Goal: Information Seeking & Learning: Find specific fact

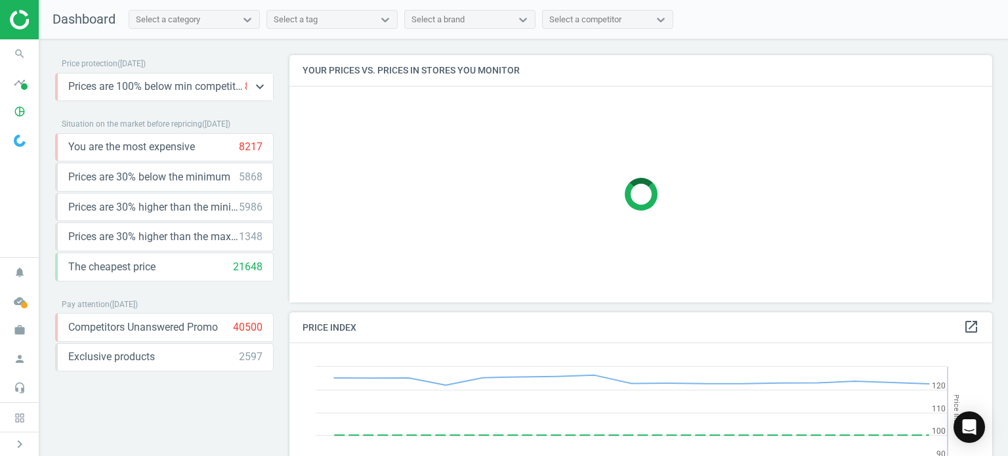
scroll to position [322, 713]
click at [26, 44] on icon "search" at bounding box center [19, 53] width 25 height 25
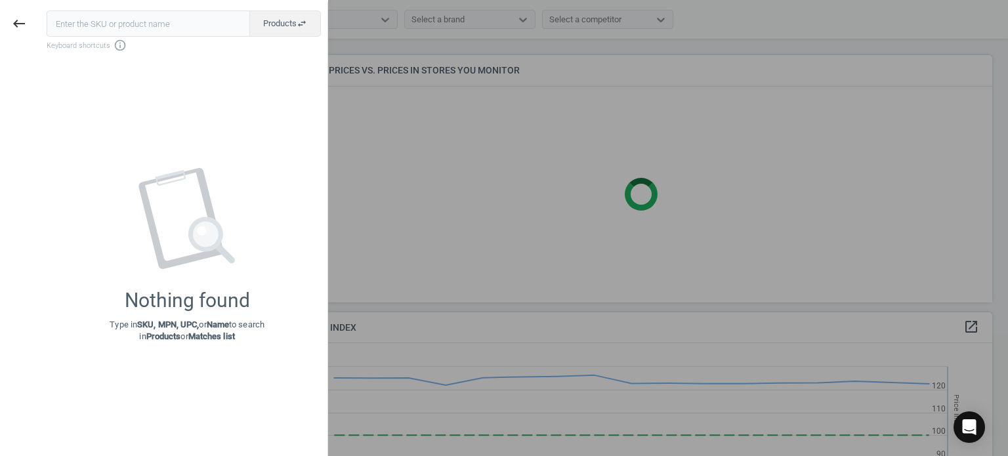
click at [182, 28] on input "text" at bounding box center [148, 24] width 203 height 26
type input "VAG-G052580A2"
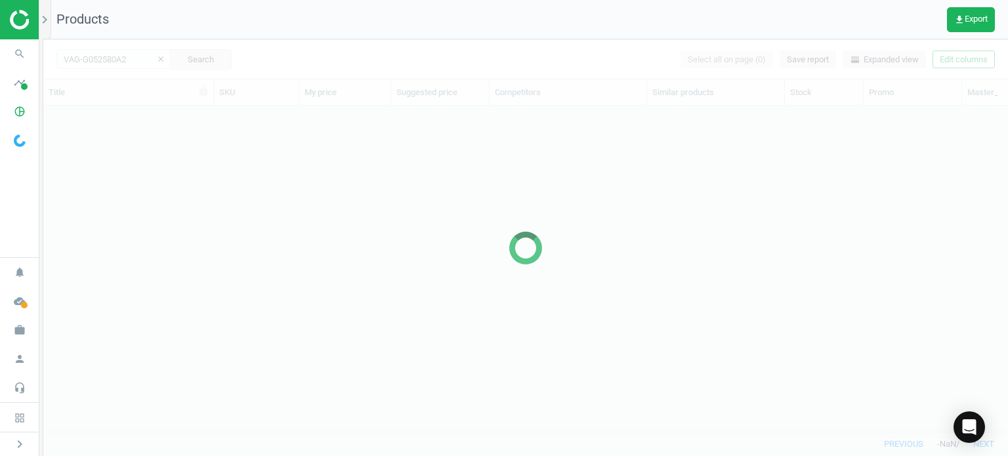
scroll to position [307, 954]
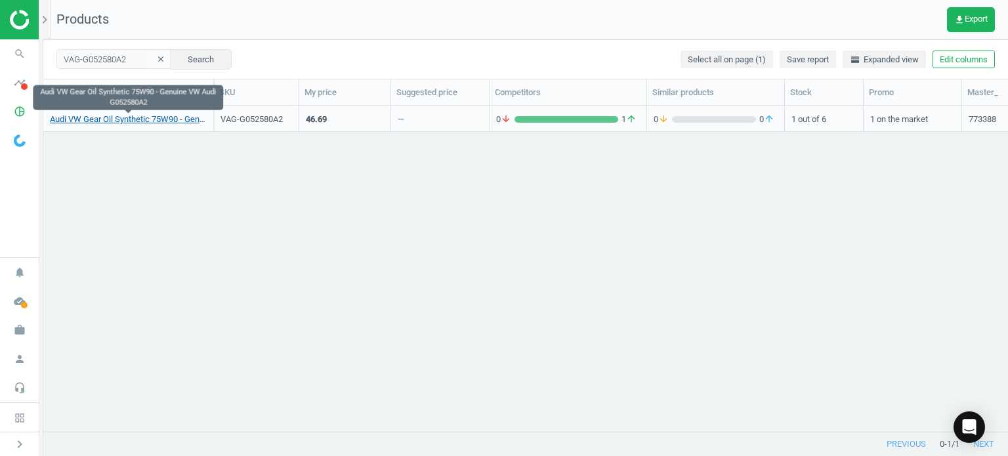
click at [163, 116] on link "Audi VW Gear Oil Synthetic 75W90 - Genuine VW Audi G052580A2" at bounding box center [128, 120] width 157 height 12
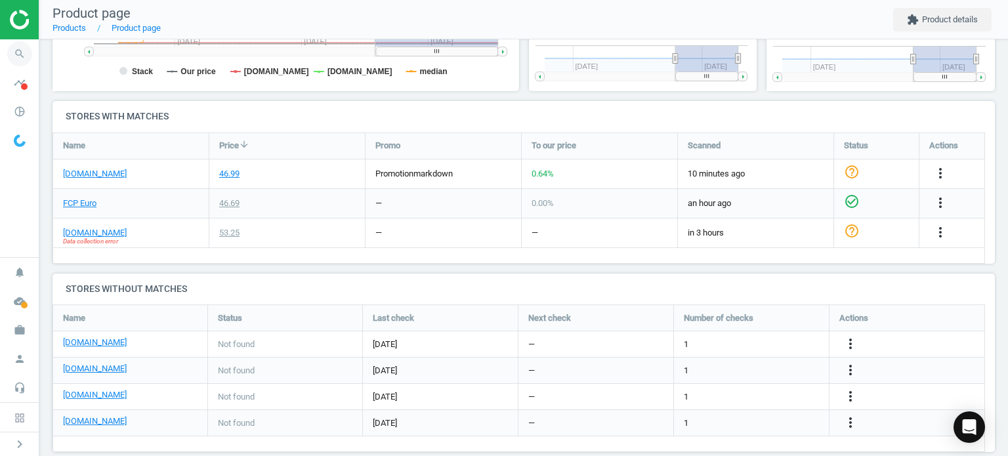
click at [11, 40] on span "search" at bounding box center [19, 53] width 39 height 29
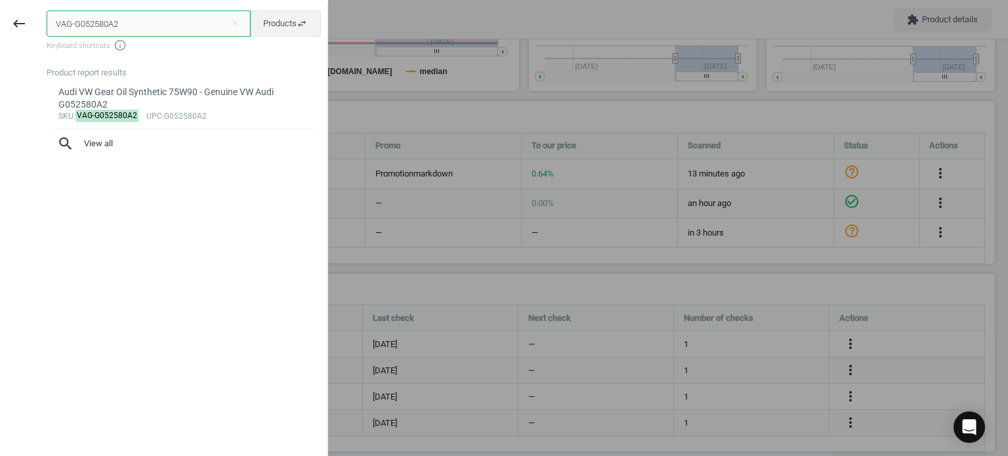
click at [112, 31] on input "VAG-G052580A2" at bounding box center [149, 24] width 204 height 26
paste input "POR-90007533301"
type input "POR-90007533301"
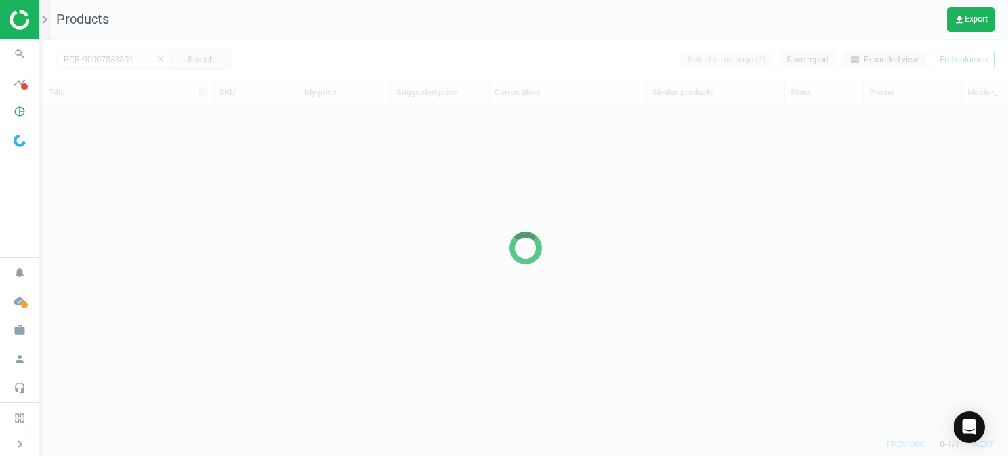
scroll to position [307, 954]
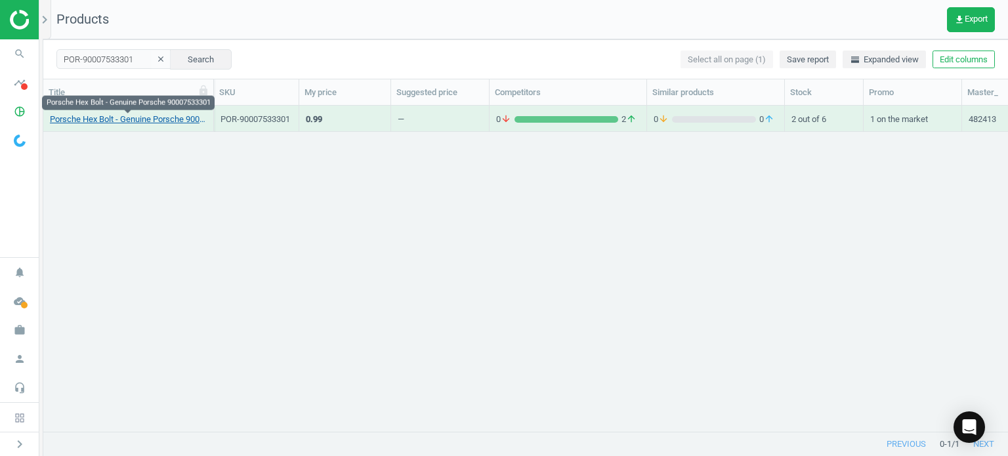
click at [103, 120] on link "Porsche Hex Bolt - Genuine Porsche 90007533301" at bounding box center [128, 120] width 157 height 12
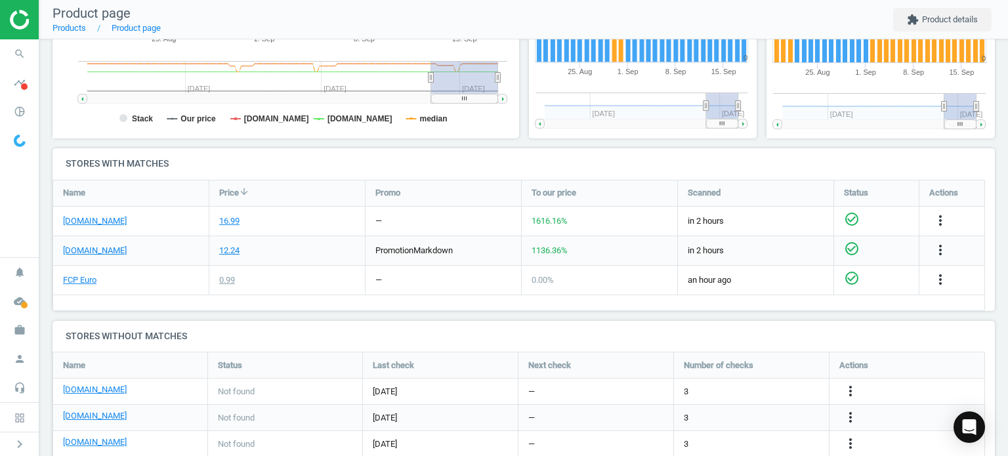
scroll to position [335, 0]
drag, startPoint x: 251, startPoint y: 163, endPoint x: 170, endPoint y: 210, distance: 94.1
click at [170, 210] on div "[DOMAIN_NAME]" at bounding box center [131, 220] width 156 height 29
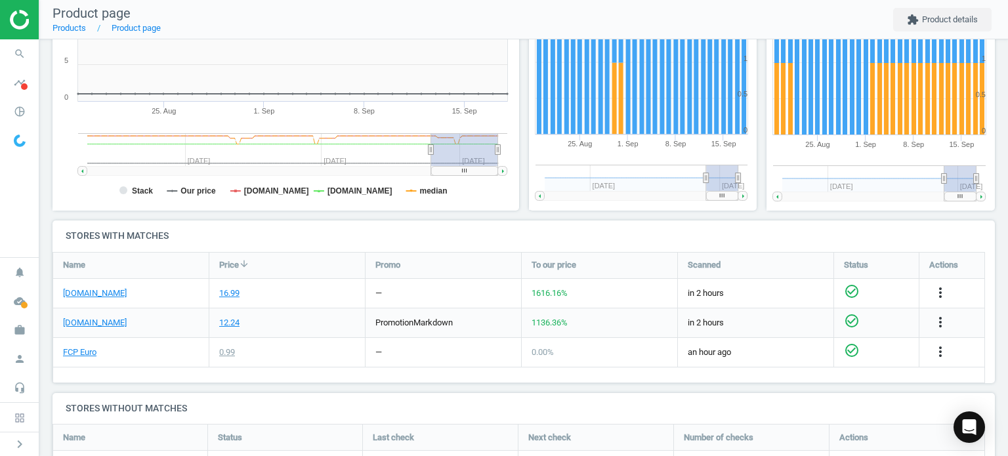
scroll to position [400, 0]
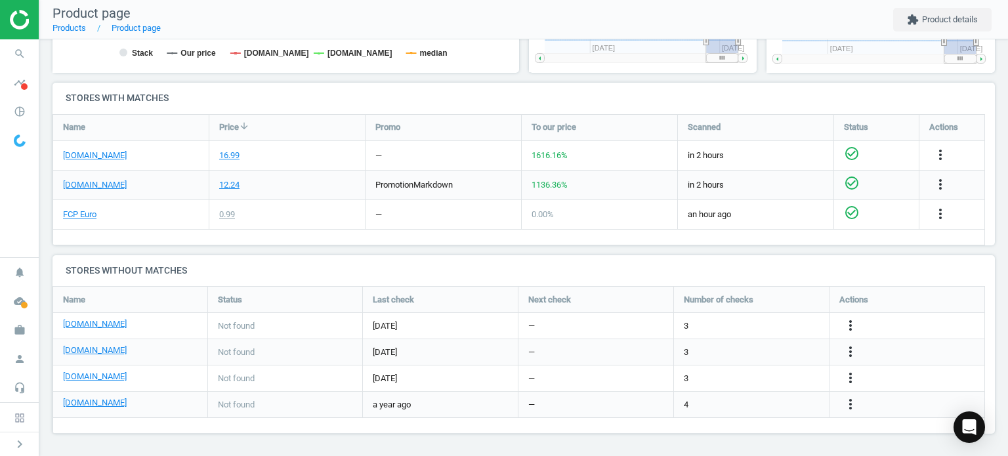
drag, startPoint x: 271, startPoint y: 170, endPoint x: 263, endPoint y: 177, distance: 10.8
click at [271, 171] on div "12.24" at bounding box center [287, 185] width 156 height 29
click at [76, 212] on link "FCP Euro" at bounding box center [79, 215] width 33 height 12
click at [938, 207] on icon "more_vert" at bounding box center [941, 214] width 16 height 16
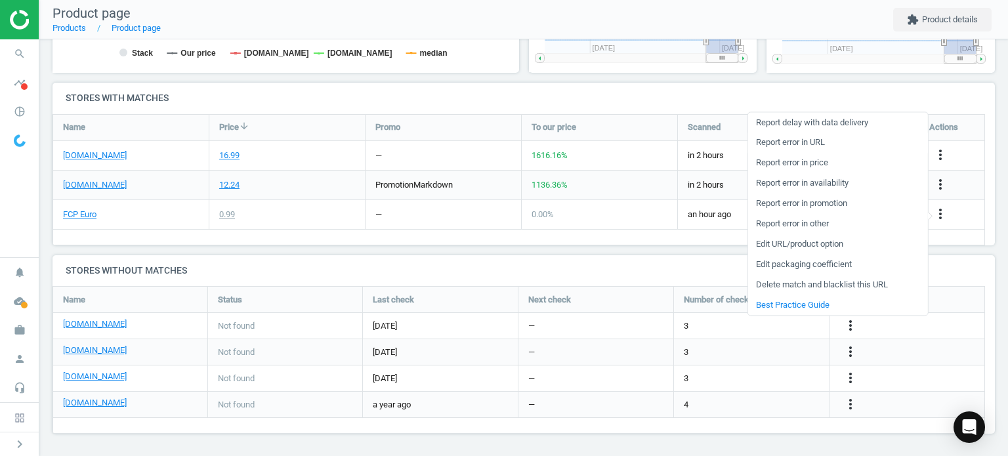
click at [789, 142] on link "Report error in URL" at bounding box center [838, 143] width 180 height 20
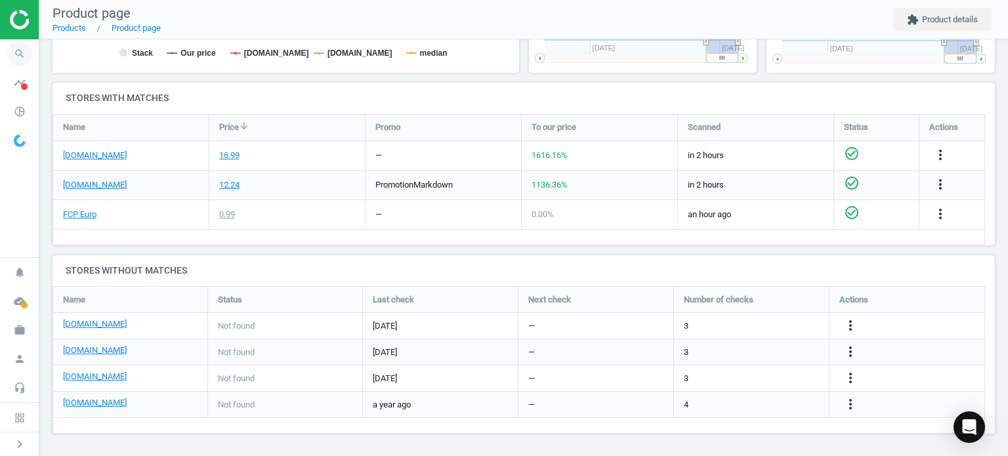
click at [21, 49] on icon "search" at bounding box center [19, 53] width 25 height 25
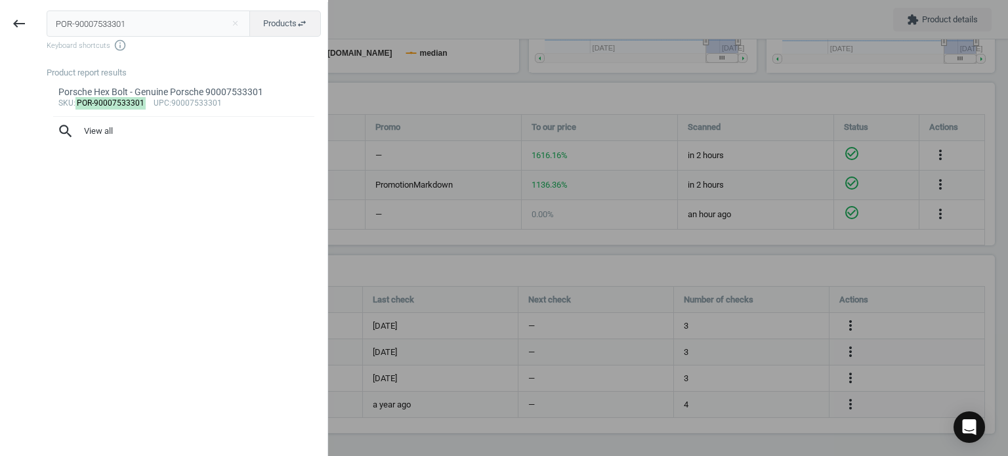
click at [112, 24] on input "POR-90007533301" at bounding box center [149, 24] width 204 height 26
type input "VAG-N91029202"
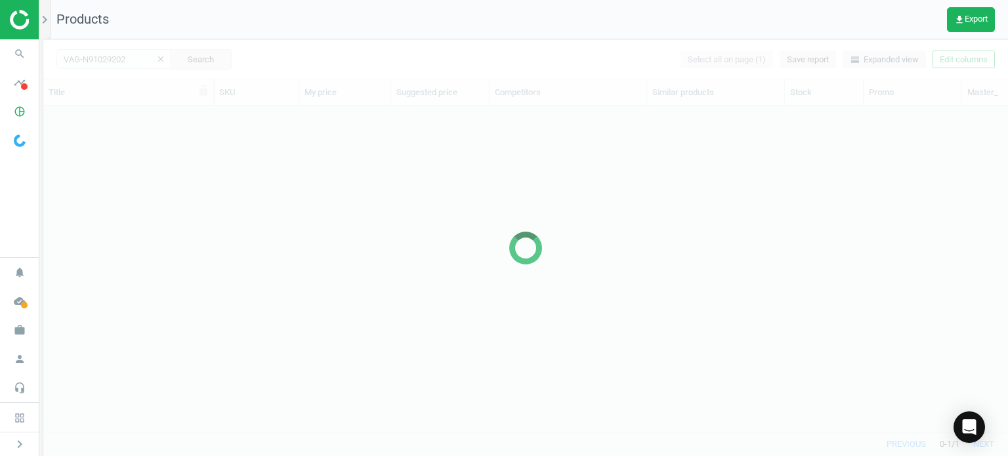
scroll to position [307, 954]
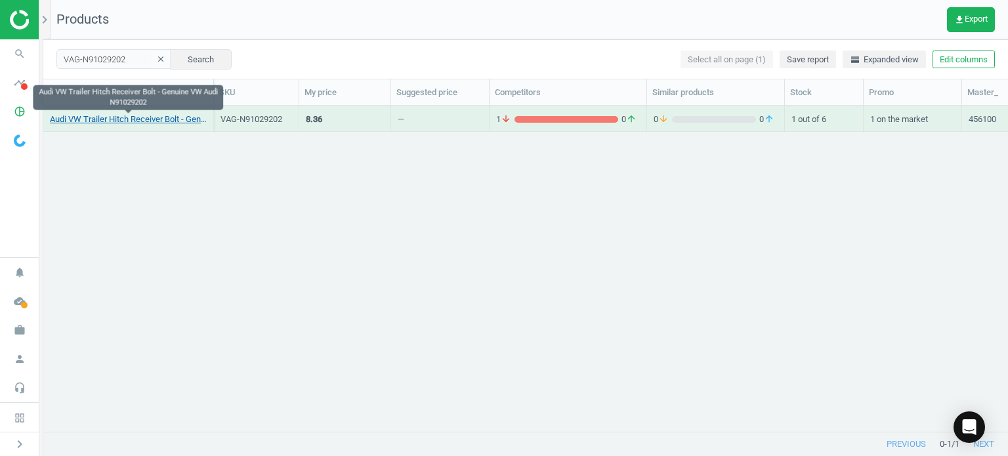
click at [137, 121] on link "Audi VW Trailer Hitch Receiver Bolt - Genuine VW Audi N91029202" at bounding box center [128, 120] width 157 height 12
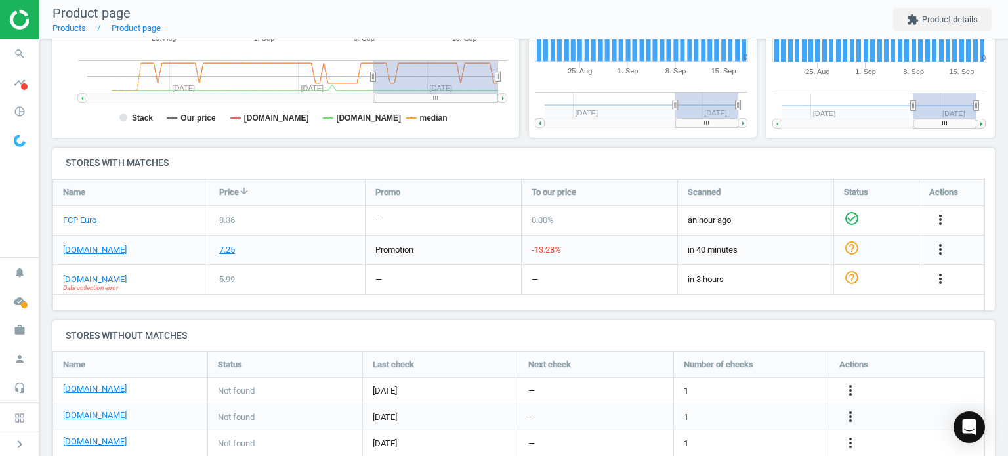
scroll to position [341, 0]
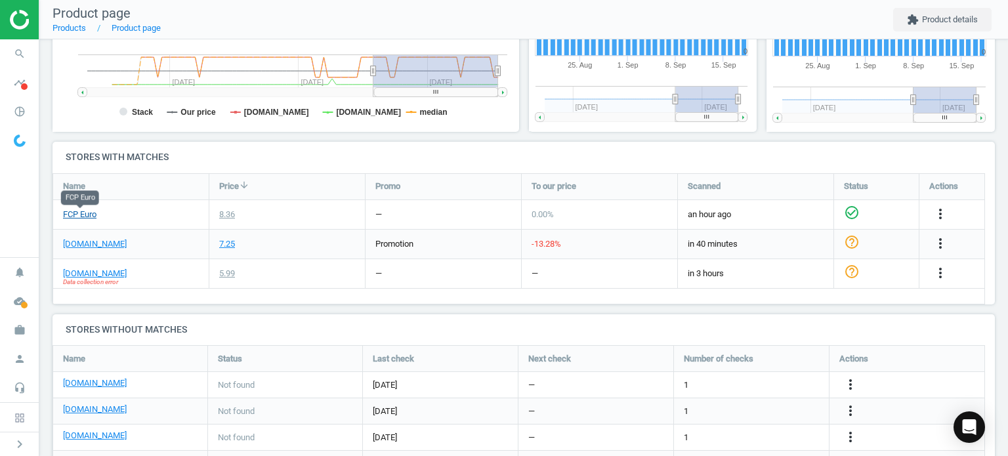
click at [85, 215] on link "FCP Euro" at bounding box center [79, 215] width 33 height 12
click at [97, 242] on link "[DOMAIN_NAME]" at bounding box center [95, 244] width 64 height 12
click at [102, 276] on link "[DOMAIN_NAME]" at bounding box center [95, 274] width 64 height 12
click at [6, 56] on span "search" at bounding box center [19, 53] width 39 height 29
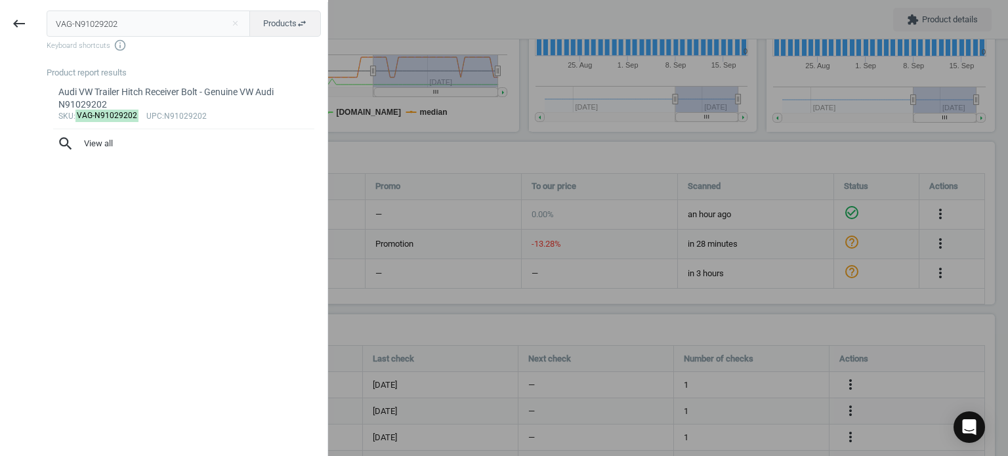
click at [139, 20] on input "VAG-N91029202" at bounding box center [149, 24] width 204 height 26
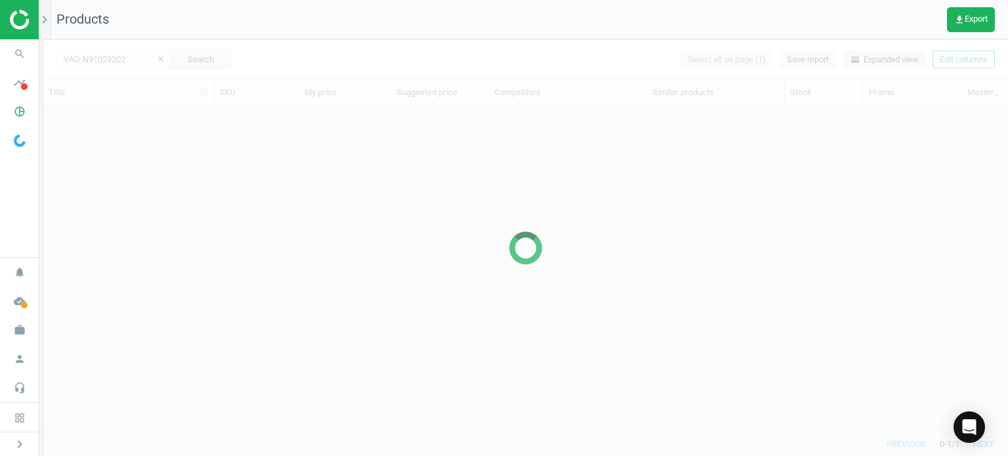
scroll to position [307, 954]
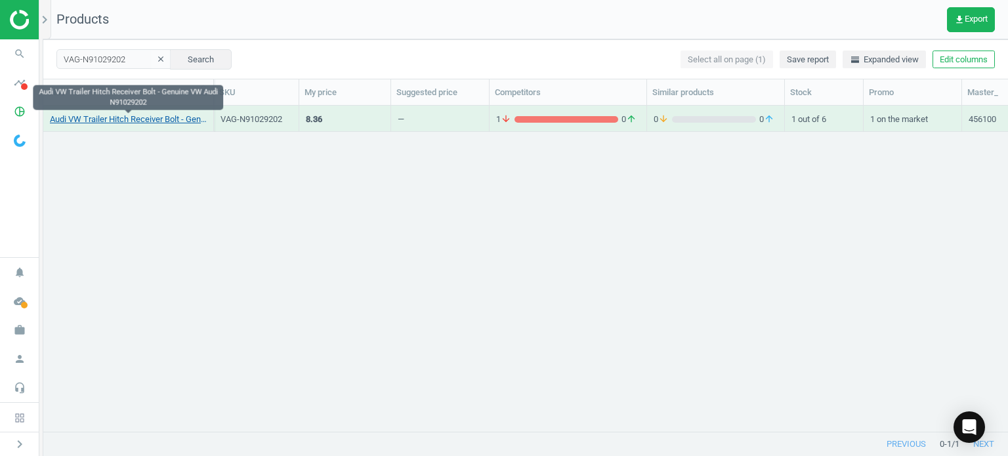
click at [170, 116] on link "Audi VW Trailer Hitch Receiver Bolt - Genuine VW Audi N91029202" at bounding box center [128, 120] width 157 height 12
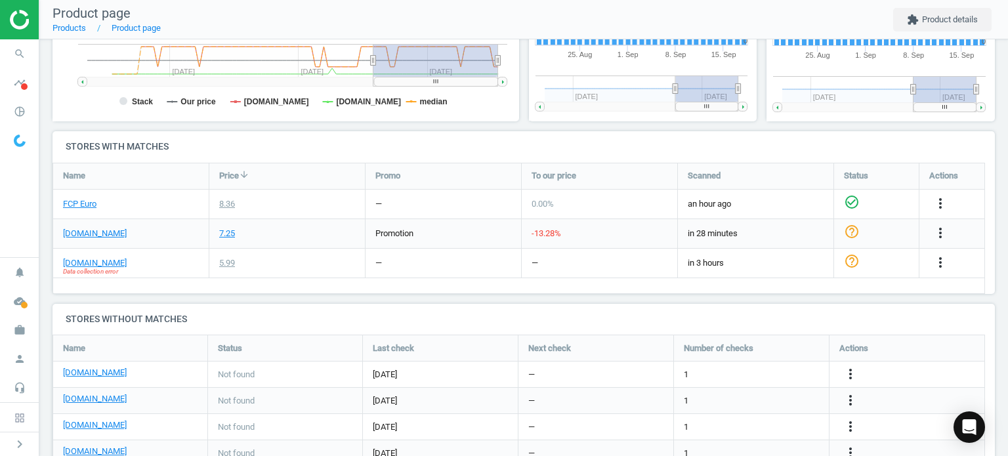
scroll to position [357, 0]
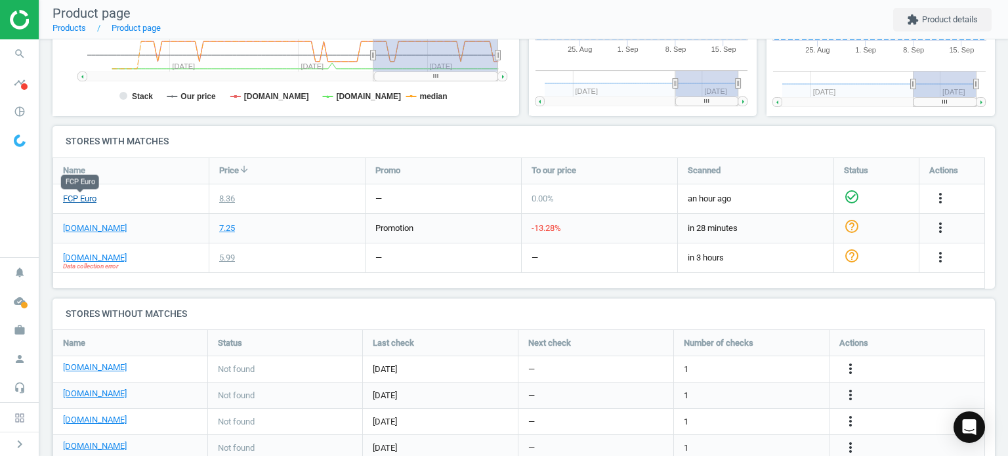
click at [85, 202] on link "FCP Euro" at bounding box center [79, 199] width 33 height 12
click at [114, 225] on link "[DOMAIN_NAME]" at bounding box center [95, 229] width 64 height 12
click at [935, 224] on icon "more_vert" at bounding box center [941, 228] width 16 height 16
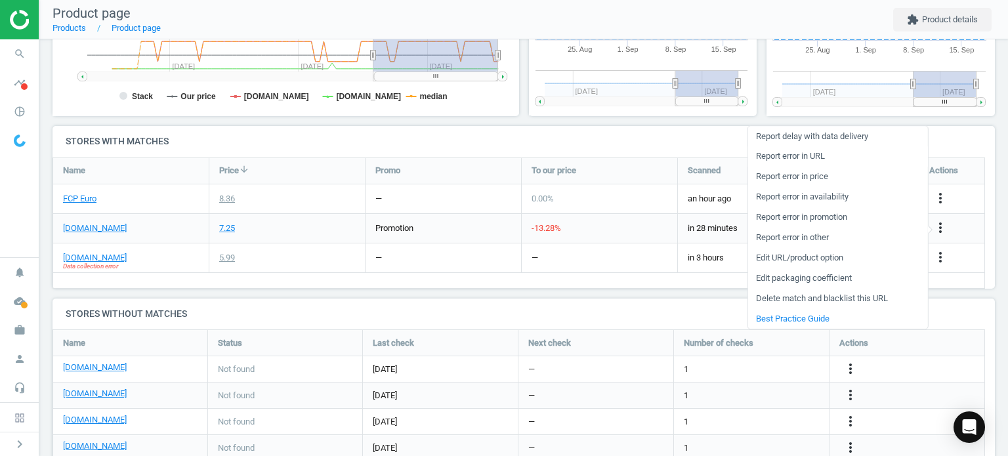
click at [768, 150] on link "Report error in URL" at bounding box center [838, 156] width 180 height 20
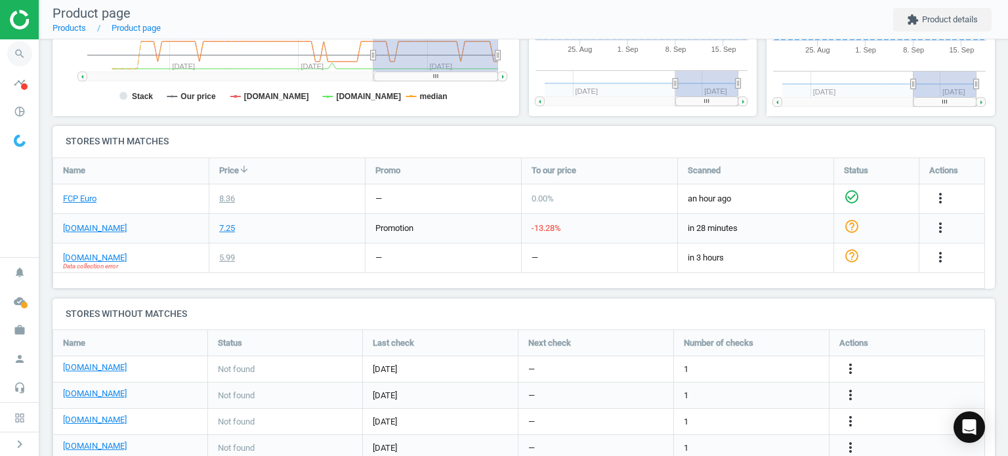
click at [16, 56] on icon "search" at bounding box center [19, 53] width 25 height 25
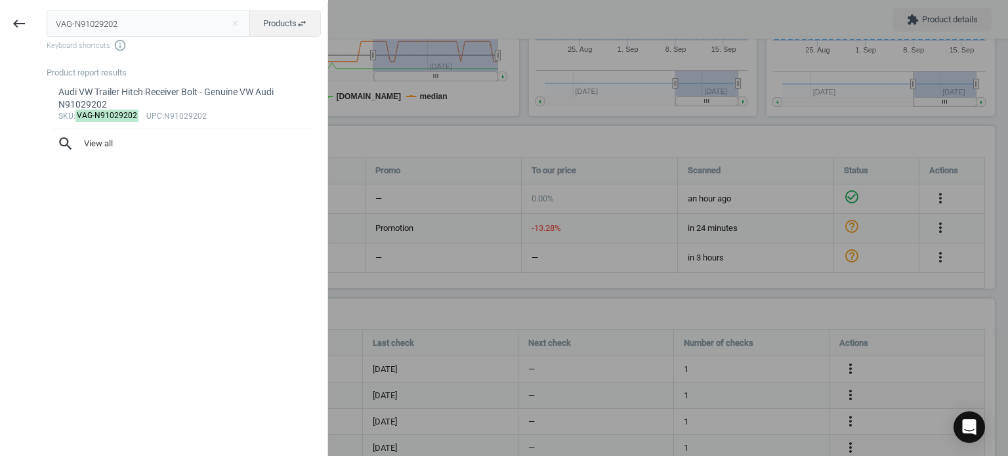
click at [150, 28] on input "VAG-N91029202" at bounding box center [149, 24] width 204 height 26
type input "POR-90037805101"
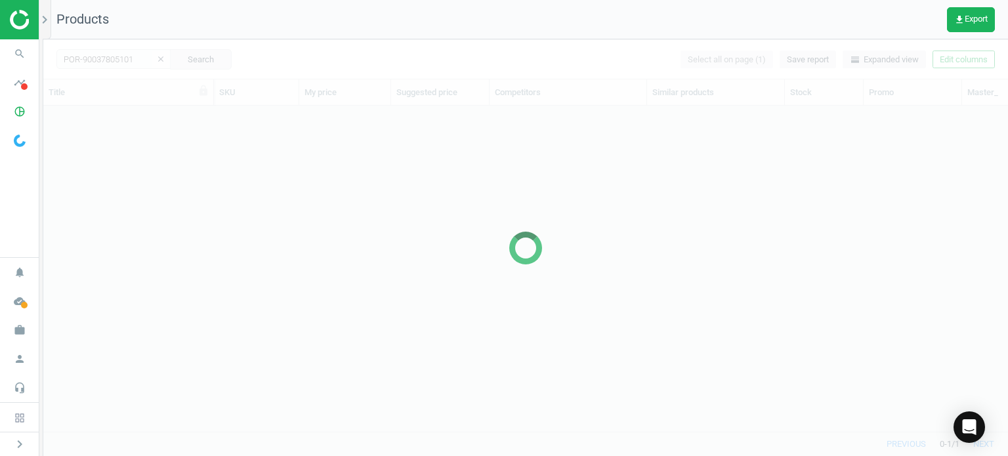
scroll to position [307, 954]
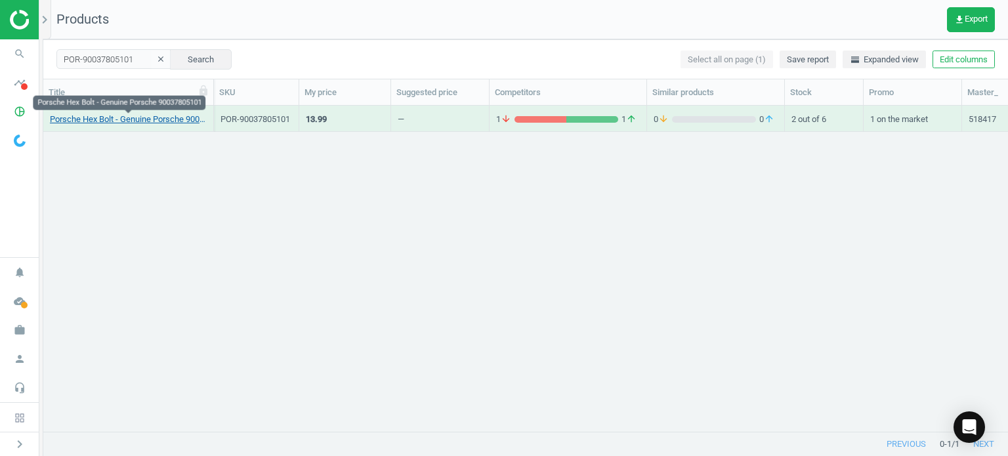
click at [145, 117] on link "Porsche Hex Bolt - Genuine Porsche 90037805101" at bounding box center [128, 120] width 157 height 12
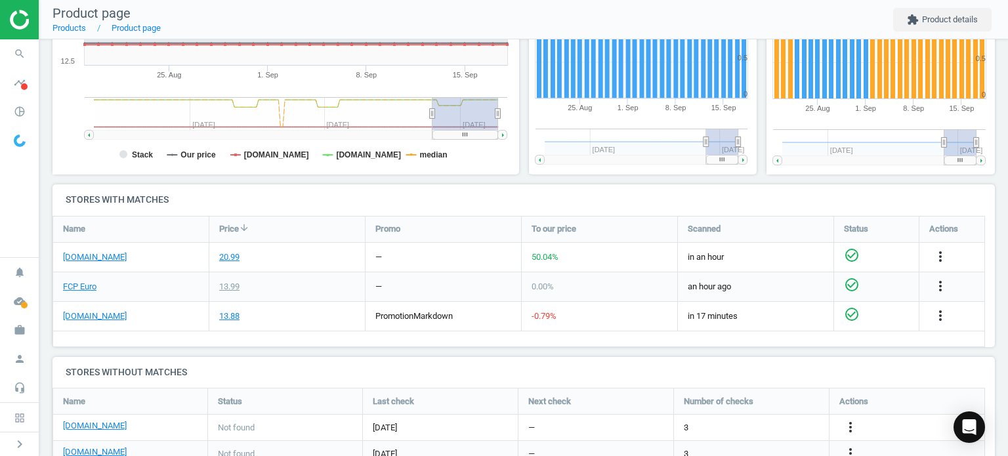
scroll to position [320, 0]
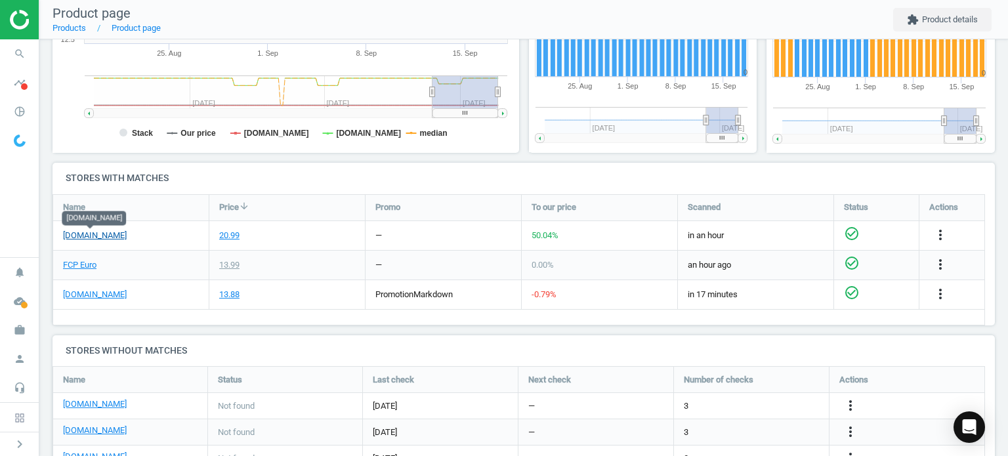
click at [110, 235] on link "[DOMAIN_NAME]" at bounding box center [95, 236] width 64 height 12
click at [81, 265] on link "FCP Euro" at bounding box center [79, 265] width 33 height 12
click at [85, 263] on link "FCP Euro" at bounding box center [79, 265] width 33 height 12
click at [104, 236] on link "[DOMAIN_NAME]" at bounding box center [95, 236] width 64 height 12
click at [12, 60] on icon "search" at bounding box center [19, 53] width 25 height 25
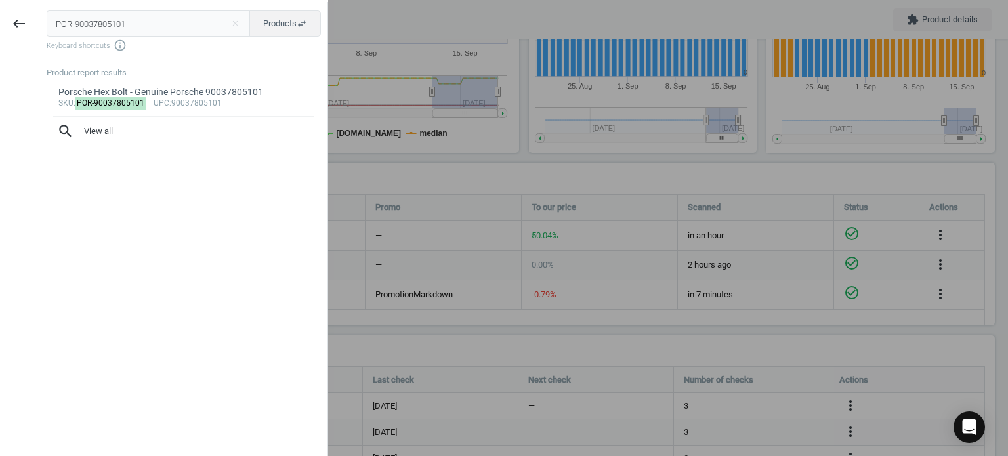
click at [145, 30] on input "POR-90037805101" at bounding box center [149, 24] width 204 height 26
type input "VAG-N90443501"
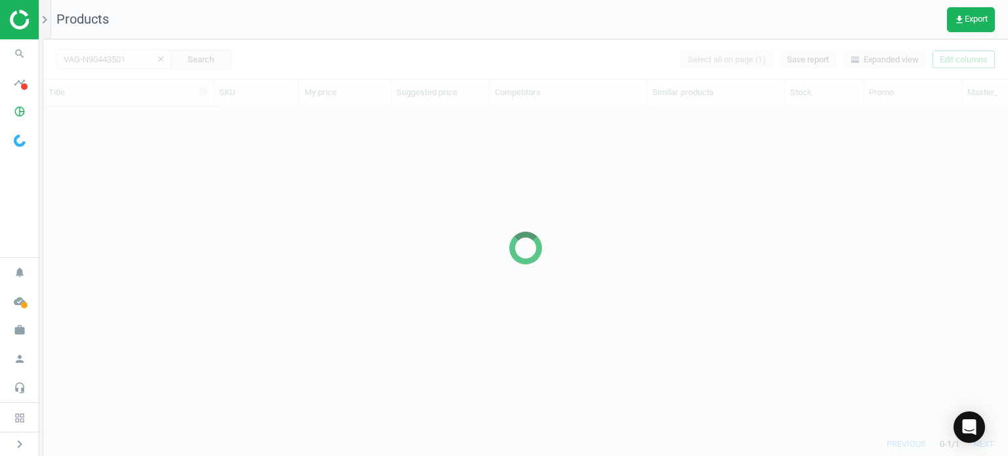
scroll to position [307, 954]
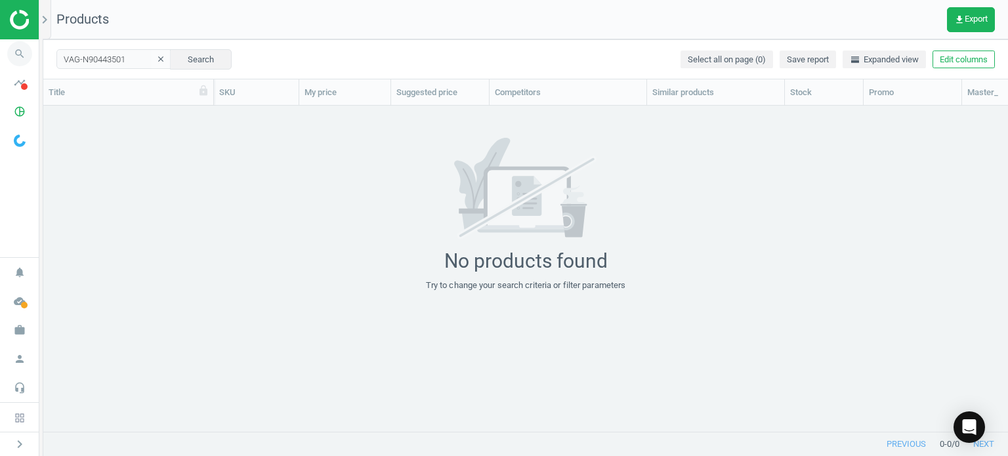
click at [20, 49] on icon "search" at bounding box center [19, 53] width 25 height 25
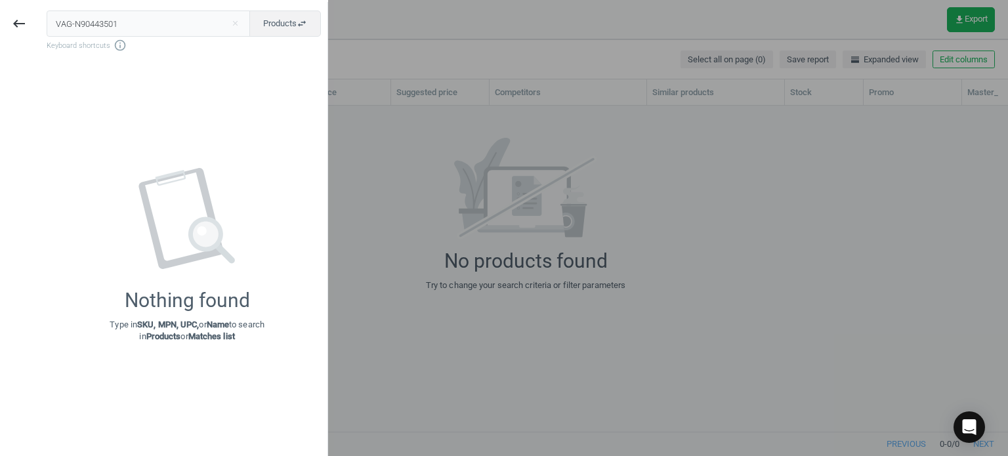
click at [133, 30] on input "VAG-N90443501" at bounding box center [149, 24] width 204 height 26
type input "VAG-N10500802"
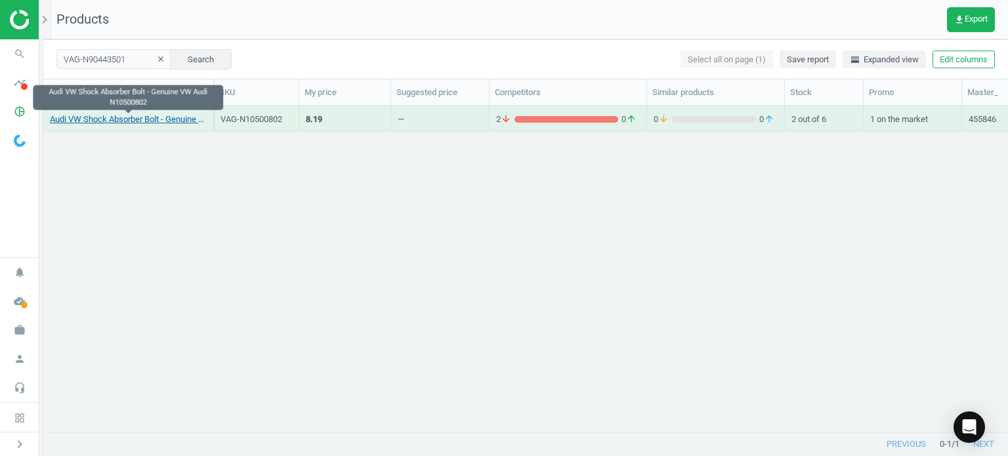
click at [134, 115] on link "Audi VW Shock Absorber Bolt - Genuine VW Audi N10500802" at bounding box center [128, 120] width 157 height 12
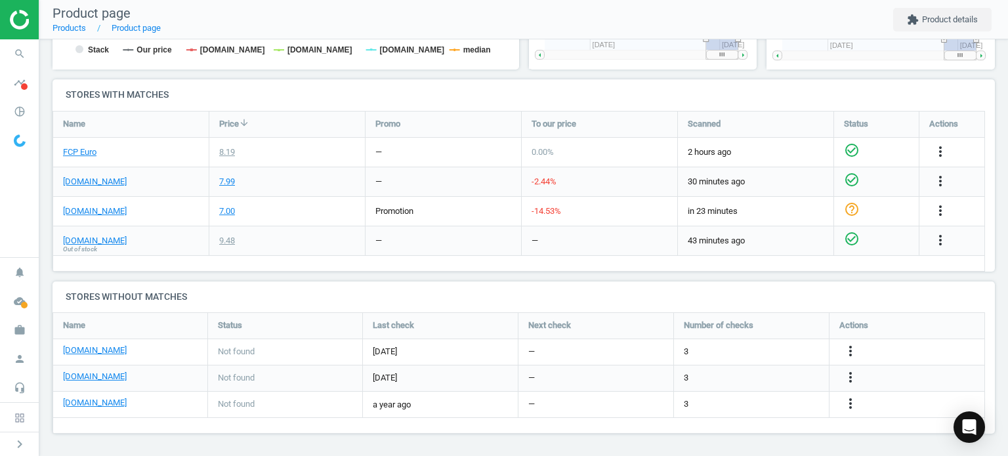
scroll to position [403, 0]
click at [89, 158] on div "FCP Euro" at bounding box center [131, 153] width 156 height 29
click at [77, 154] on link "FCP Euro" at bounding box center [79, 153] width 33 height 12
click at [98, 182] on link "[DOMAIN_NAME]" at bounding box center [95, 183] width 64 height 12
click at [947, 150] on icon "more_vert" at bounding box center [941, 152] width 16 height 16
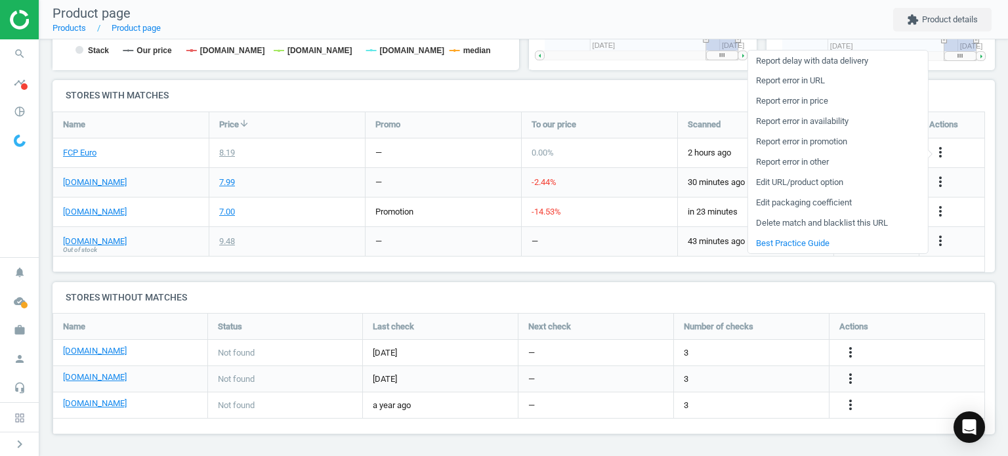
click at [796, 79] on link "Report error in URL" at bounding box center [838, 81] width 180 height 20
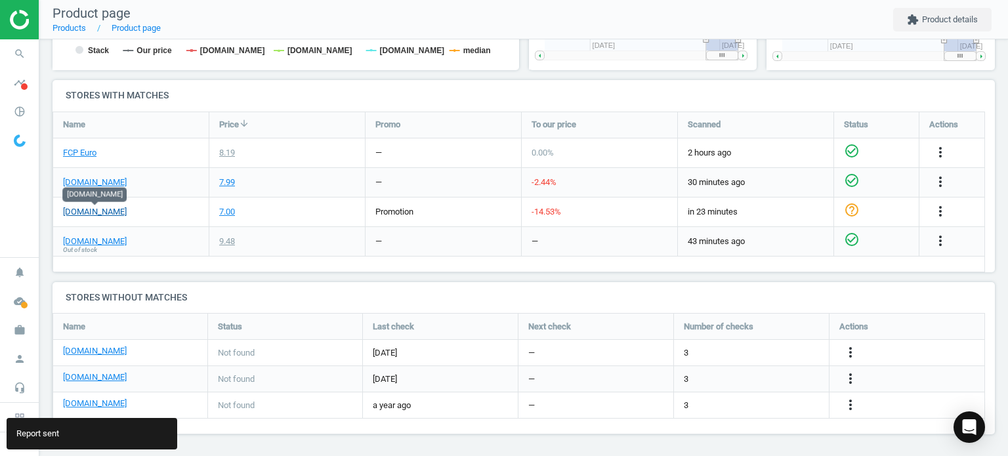
click at [87, 211] on link "[DOMAIN_NAME]" at bounding box center [95, 212] width 64 height 12
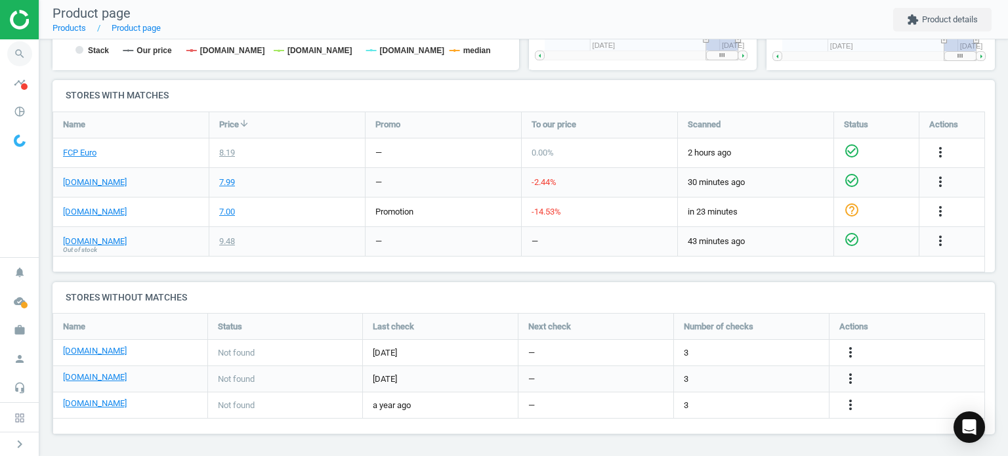
click at [22, 48] on icon "search" at bounding box center [19, 53] width 25 height 25
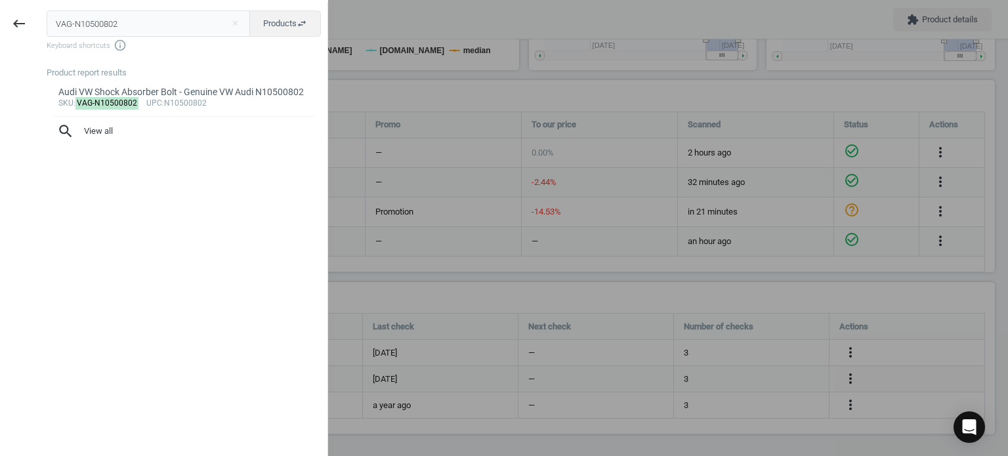
click at [129, 17] on input "VAG-N10500802" at bounding box center [149, 24] width 204 height 26
type input "VAG-5Q0198037F"
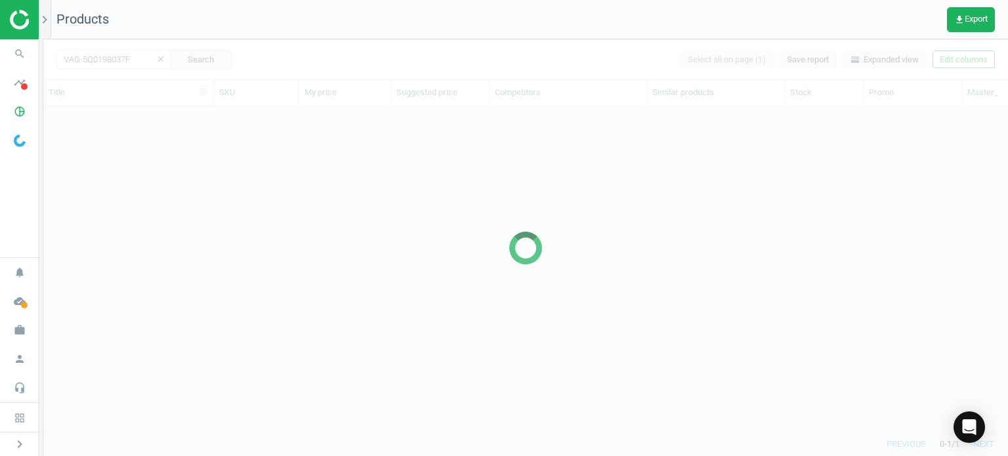
scroll to position [307, 954]
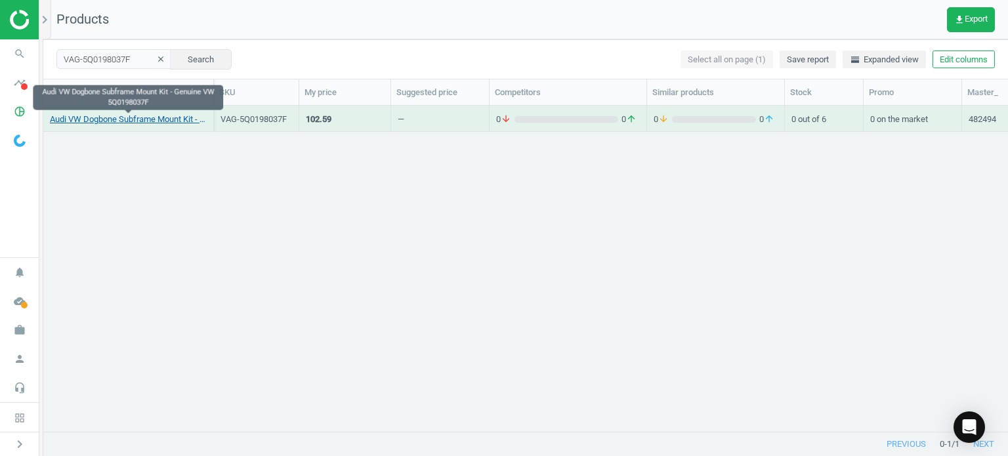
click at [127, 120] on link "Audi VW Dogbone Subframe Mount Kit - Genuine VW 5Q0198037F" at bounding box center [128, 120] width 157 height 12
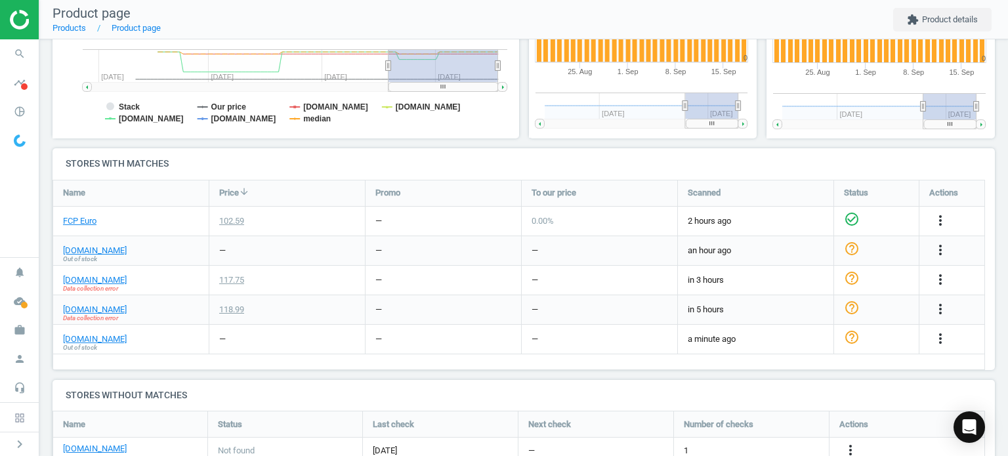
scroll to position [335, 0]
click at [86, 220] on link "FCP Euro" at bounding box center [79, 221] width 33 height 12
click at [105, 280] on link "[DOMAIN_NAME]" at bounding box center [95, 280] width 64 height 12
click at [943, 277] on icon "more_vert" at bounding box center [941, 279] width 16 height 16
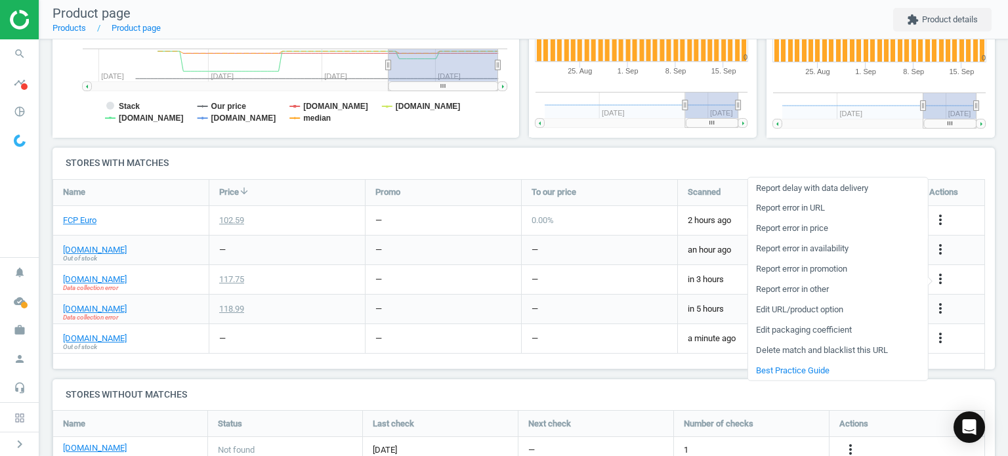
click at [818, 227] on link "Report error in price" at bounding box center [838, 228] width 180 height 20
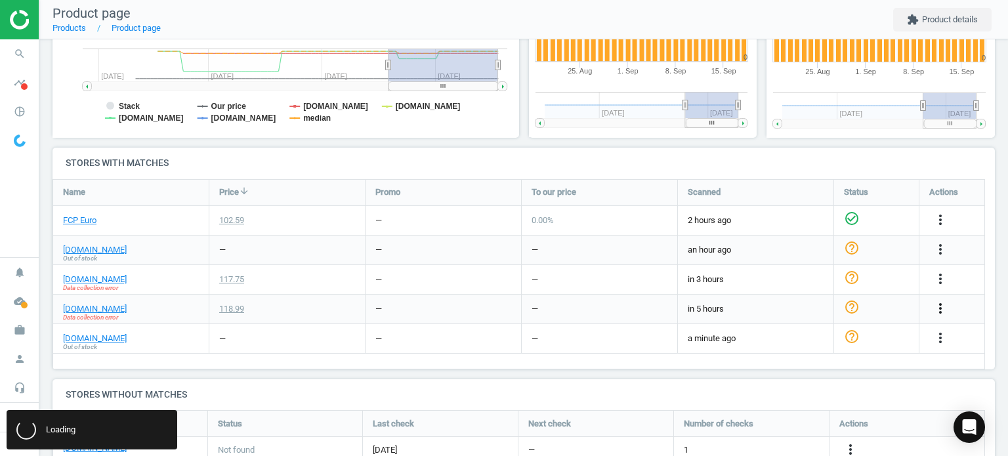
click at [945, 307] on icon "more_vert" at bounding box center [941, 309] width 16 height 16
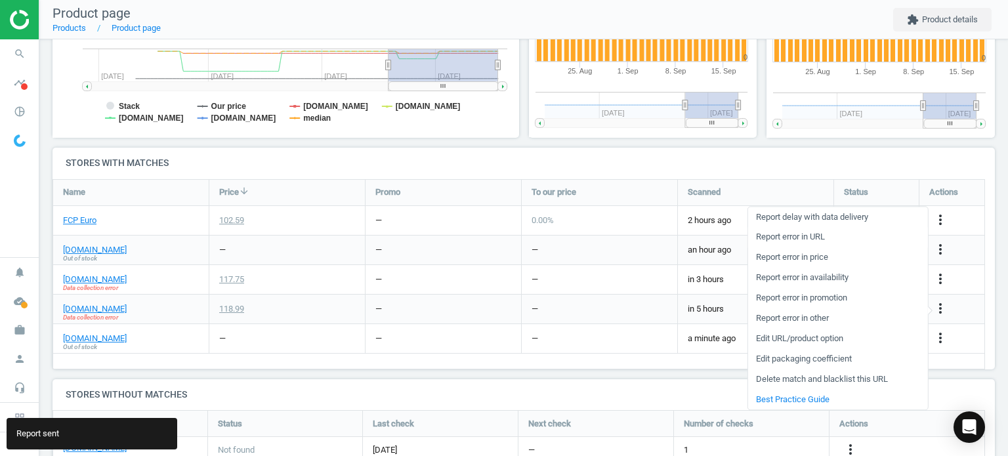
click at [827, 233] on link "Report error in URL" at bounding box center [838, 237] width 180 height 20
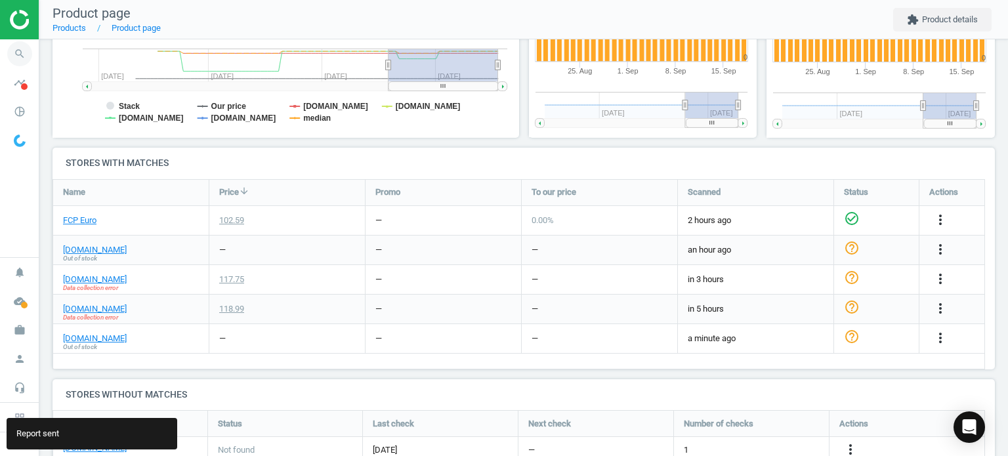
click at [11, 52] on icon "search" at bounding box center [19, 53] width 25 height 25
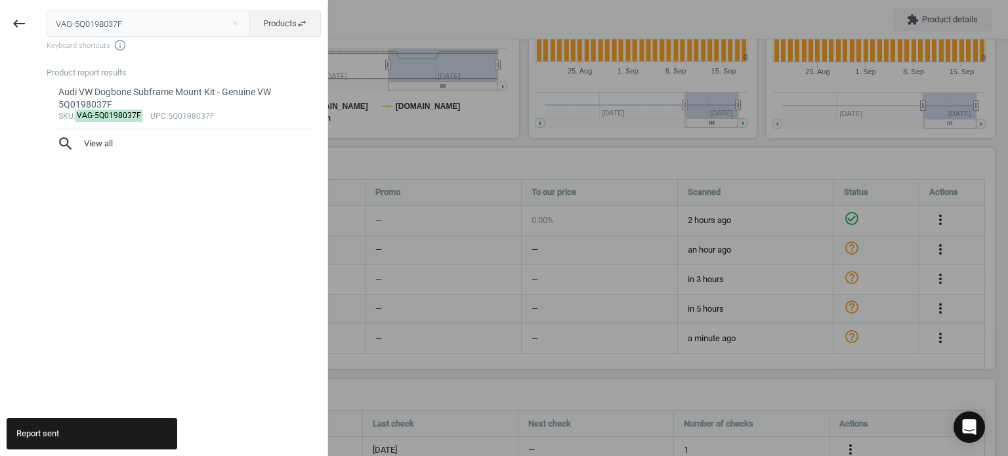
click at [135, 26] on input "VAG-5Q0198037F" at bounding box center [149, 24] width 204 height 26
type input "POR-90037805101"
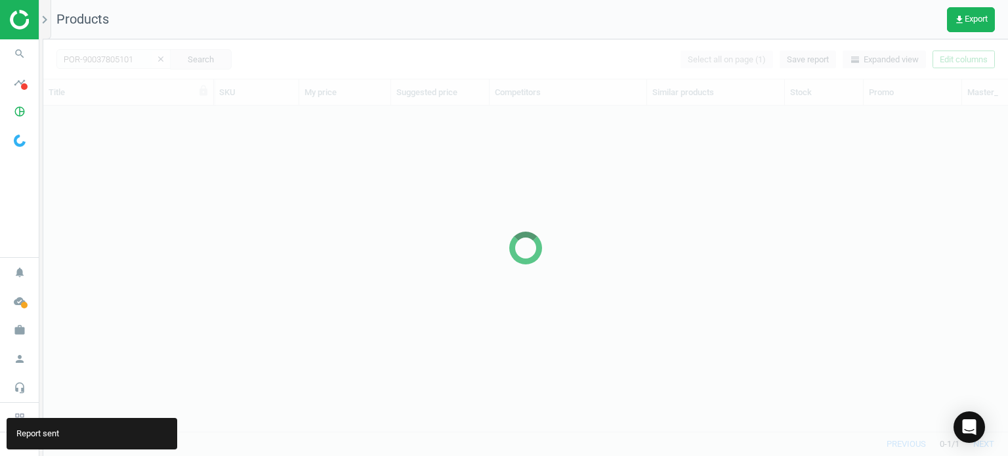
scroll to position [307, 954]
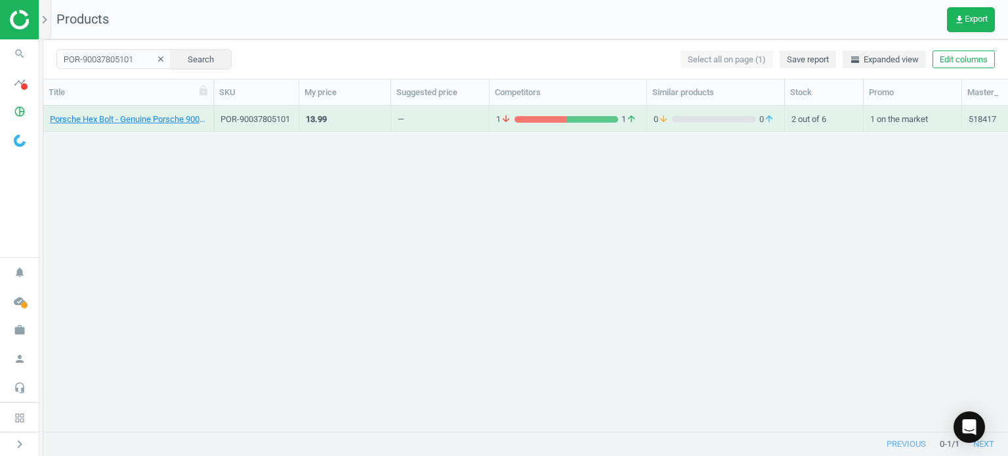
click at [175, 108] on div "Porsche Hex Bolt - Genuine Porsche 90037805101" at bounding box center [128, 118] width 157 height 23
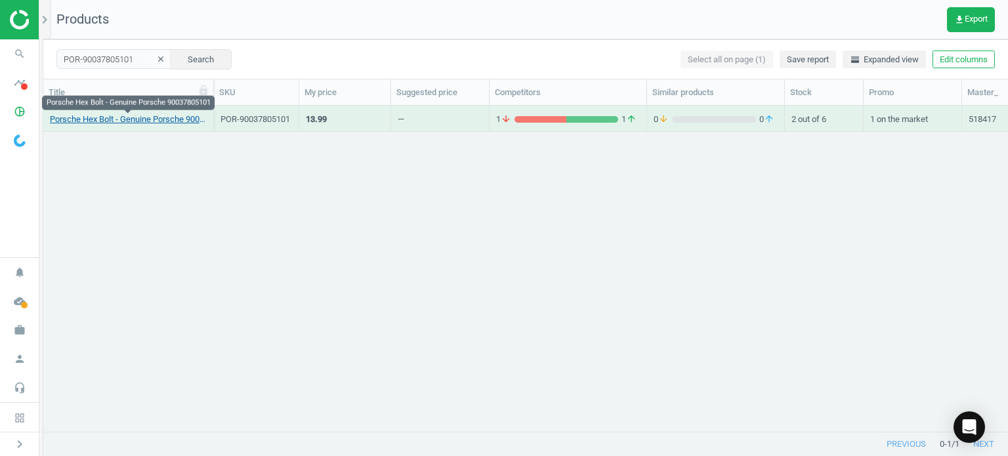
click at [194, 119] on link "Porsche Hex Bolt - Genuine Porsche 90037805101" at bounding box center [128, 120] width 157 height 12
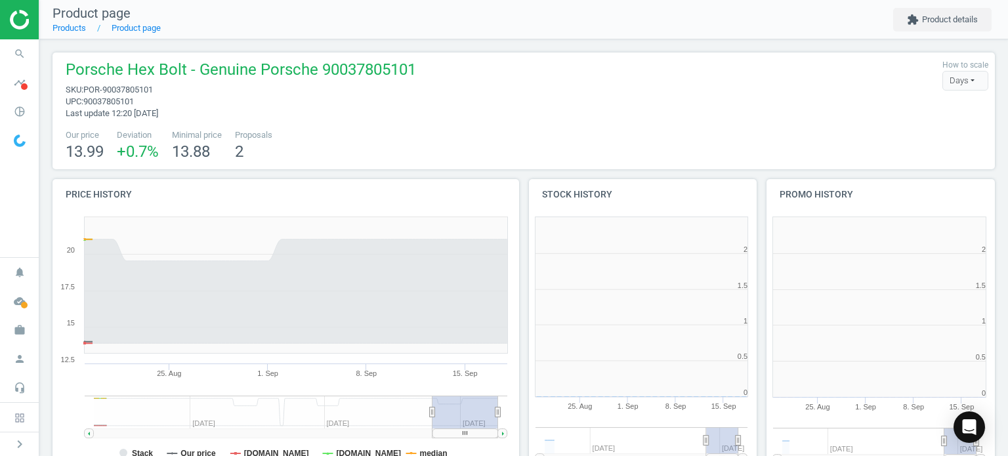
scroll to position [283, 482]
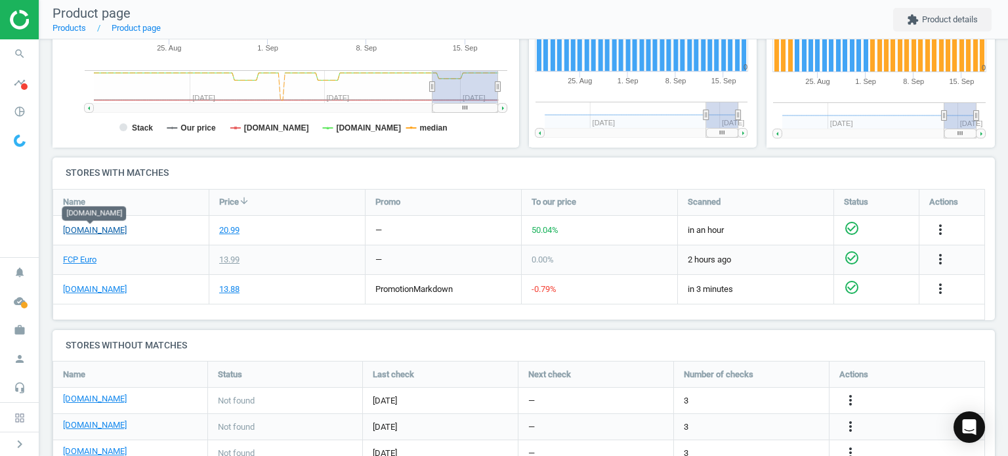
drag, startPoint x: 107, startPoint y: 233, endPoint x: 78, endPoint y: 230, distance: 29.1
click at [78, 230] on link "[DOMAIN_NAME]" at bounding box center [95, 230] width 64 height 12
click at [87, 255] on link "FCP Euro" at bounding box center [79, 260] width 33 height 12
